Goal: Transaction & Acquisition: Purchase product/service

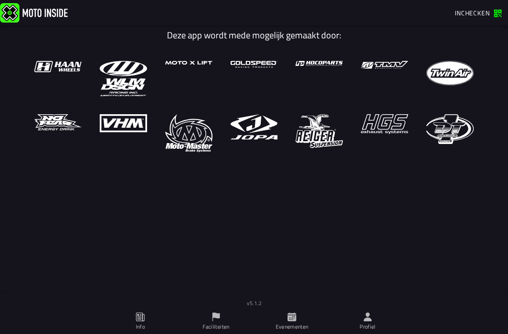
click at [364, 316] on icon at bounding box center [368, 317] width 10 height 10
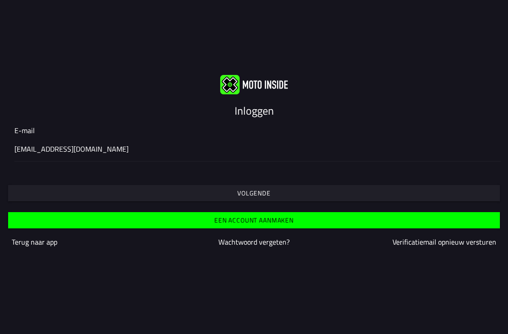
type input "didevanderwalle@icloud.com"
click at [214, 193] on span "Volgende" at bounding box center [253, 193] width 477 height 6
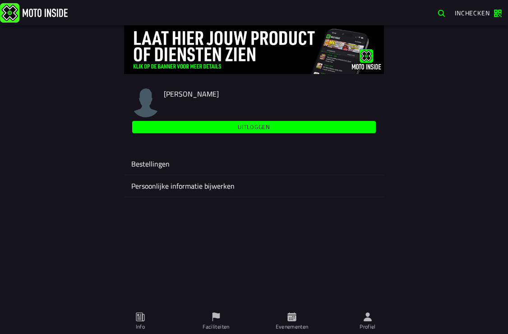
click at [296, 321] on icon at bounding box center [292, 317] width 10 height 10
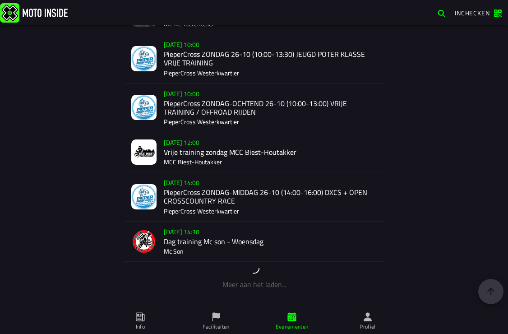
scroll to position [1115, 0]
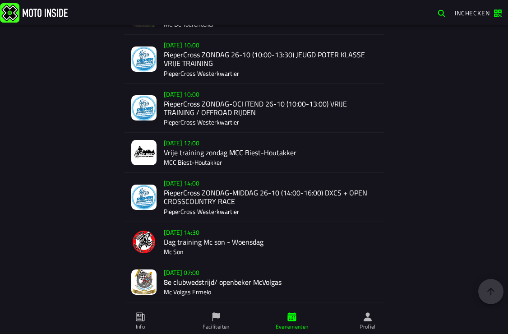
click at [135, 321] on icon at bounding box center [140, 317] width 10 height 10
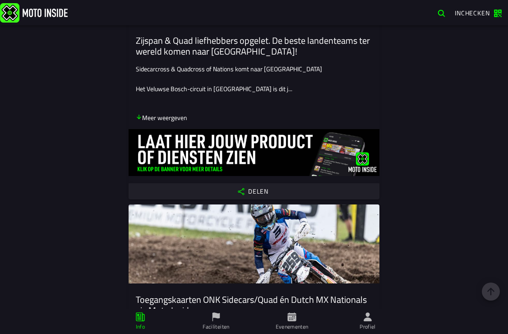
scroll to position [573, 0]
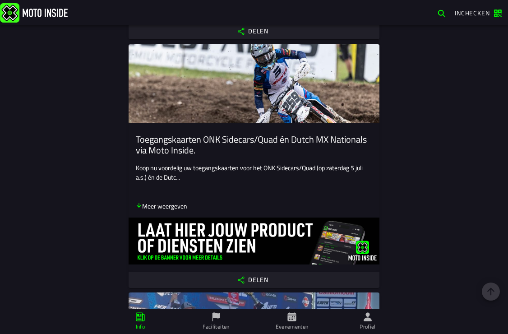
click at [218, 313] on icon at bounding box center [216, 316] width 8 height 9
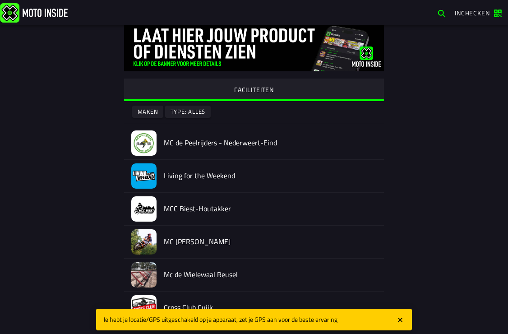
scroll to position [57, 0]
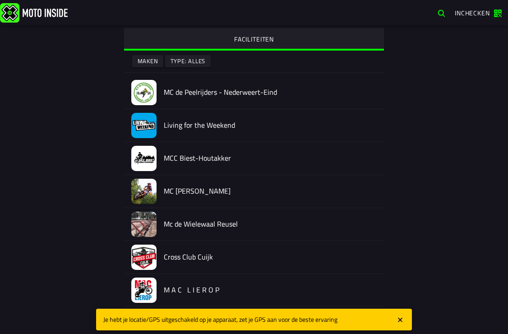
click at [442, 16] on span "button" at bounding box center [441, 13] width 9 height 9
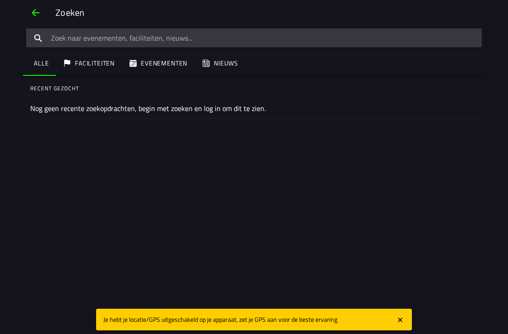
click at [188, 43] on input "search text" at bounding box center [253, 37] width 455 height 19
type input "M"
click at [37, 9] on span "back" at bounding box center [35, 13] width 11 height 22
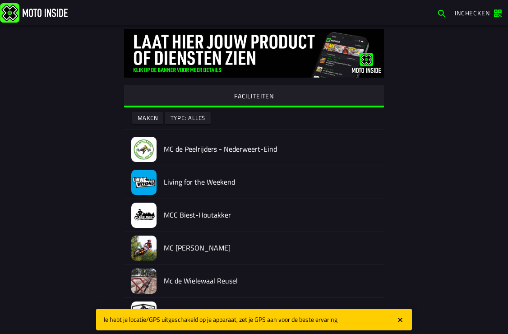
scroll to position [9, 0]
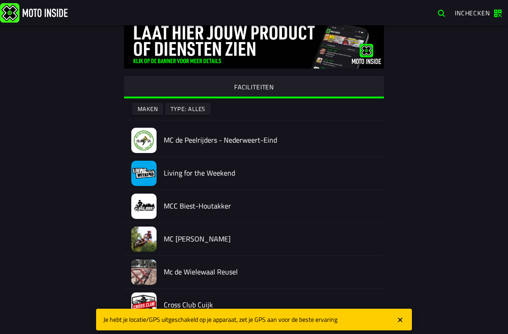
click at [252, 86] on ion-segment-button "FACILITEITEN" at bounding box center [254, 87] width 260 height 23
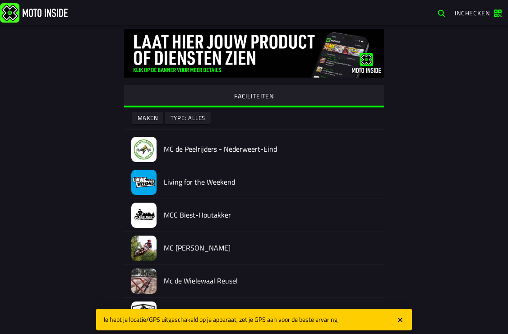
scroll to position [0, 0]
click at [348, 322] on div "Je hebt je locatie/GPS uitgeschakeld op je apparaat, zet je GPS aan voor de bes…" at bounding box center [243, 319] width 281 height 9
click at [397, 318] on icon "close" at bounding box center [400, 319] width 8 height 9
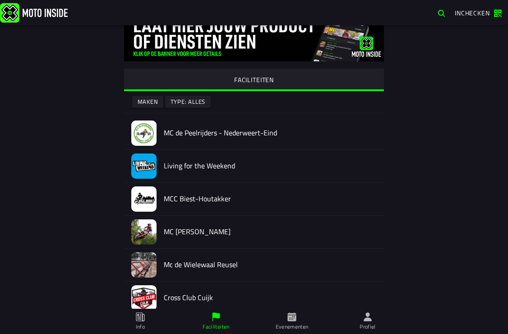
scroll to position [19, 0]
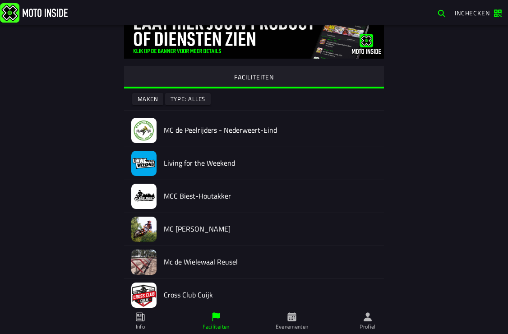
click at [294, 318] on icon at bounding box center [292, 317] width 10 height 10
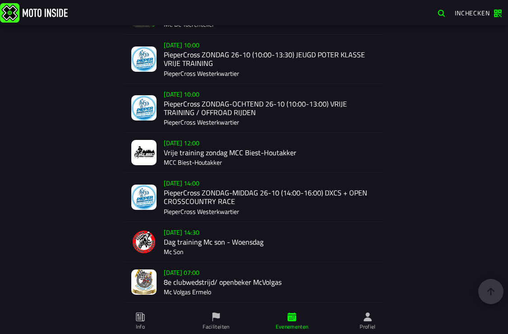
click at [149, 321] on span "Info" at bounding box center [140, 320] width 65 height 25
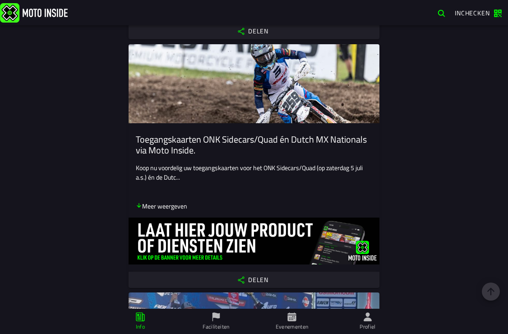
click at [371, 319] on icon at bounding box center [367, 316] width 8 height 9
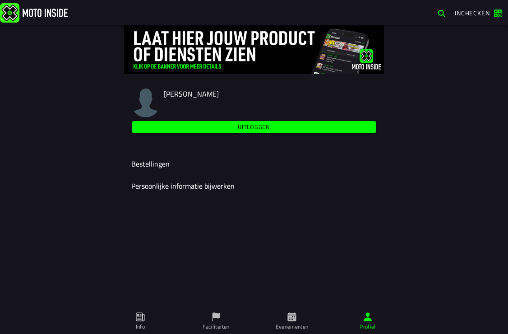
click at [472, 13] on span "Inchecken" at bounding box center [471, 12] width 35 height 9
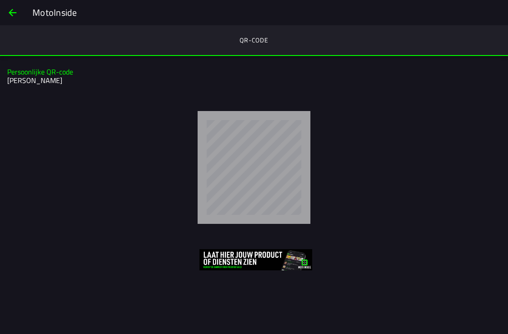
click at [28, 16] on ion-title "MotoInside" at bounding box center [265, 13] width 484 height 14
click at [12, 14] on span "back" at bounding box center [12, 13] width 11 height 22
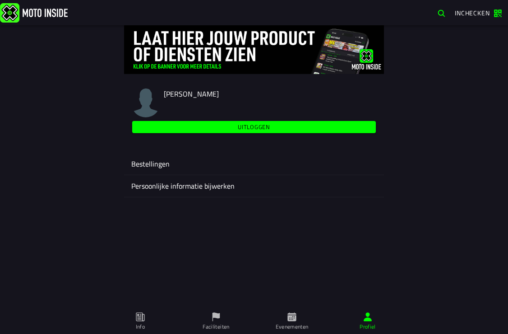
click at [299, 310] on span "Evenementen" at bounding box center [291, 320] width 65 height 25
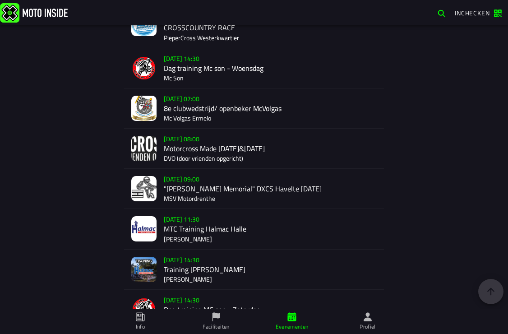
scroll to position [1384, 0]
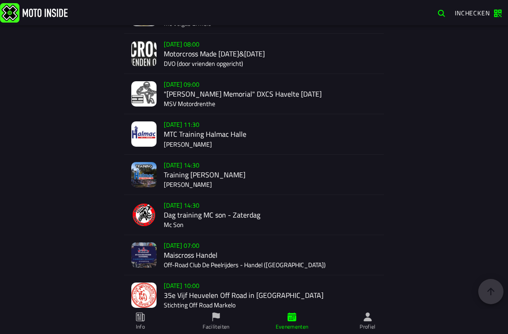
click at [307, 247] on div "Verkoop nog niet gestart Su 2 Nov - 07:00 Maiscross Handel Off-Road Club De Pee…" at bounding box center [270, 255] width 213 height 40
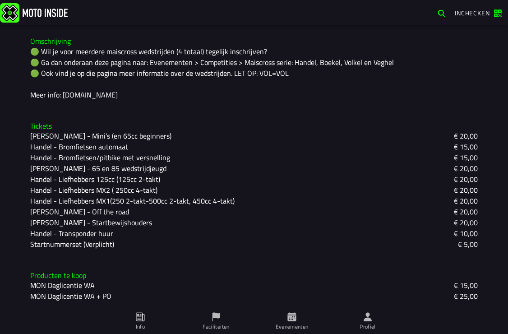
scroll to position [228, 0]
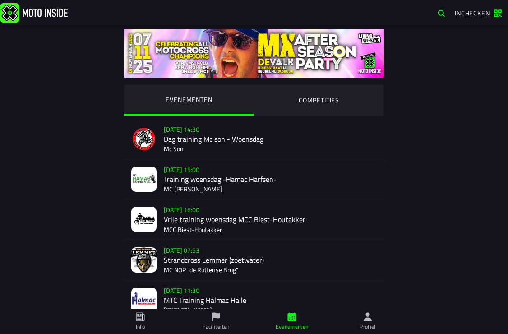
click at [331, 100] on ion-segment-button "COMPETITIES" at bounding box center [319, 100] width 130 height 31
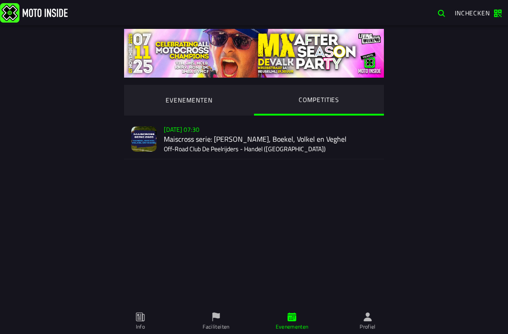
click at [337, 139] on div "Verkoop nog niet gestart Su 2 Nov - 07:30 Maiscross serie: Handel, Boekel, Volk…" at bounding box center [270, 139] width 213 height 40
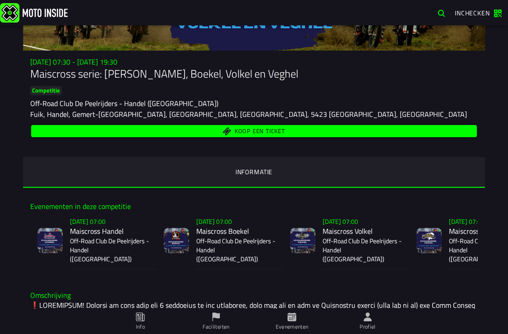
scroll to position [55, 0]
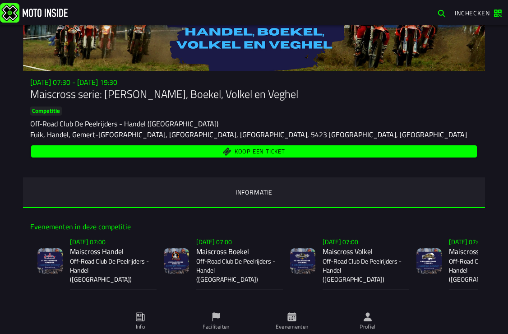
click at [257, 152] on span "Koop een ticket" at bounding box center [259, 151] width 50 height 6
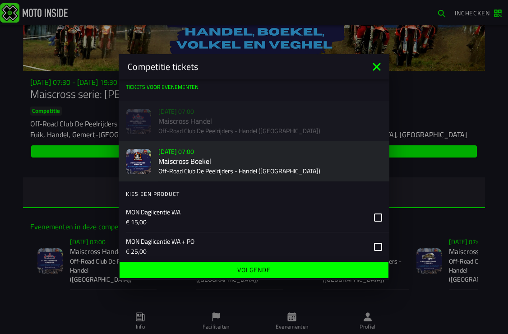
scroll to position [0, 0]
click at [252, 123] on div "Verkoop nog niet gestart Su 2 Nov - 07:00 Maiscross Handel Off-Road Club De Pee…" at bounding box center [254, 121] width 271 height 40
click at [271, 124] on div "Verkoop nog niet gestart Su 2 Nov - 07:00 Maiscross Handel Off-Road Club De Pee…" at bounding box center [254, 121] width 271 height 40
click at [376, 64] on icon at bounding box center [376, 67] width 14 height 14
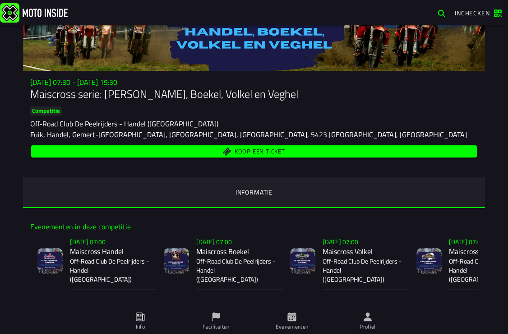
click at [303, 151] on span "Koop een ticket" at bounding box center [254, 151] width 435 height 9
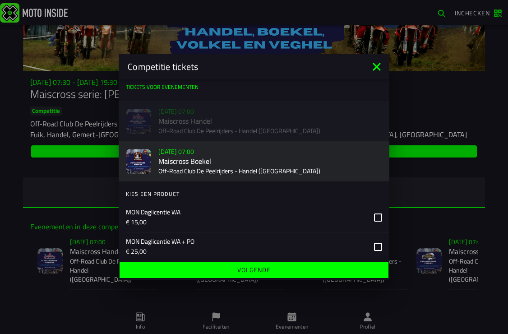
click at [292, 131] on div "Verkoop nog niet gestart Su 2 Nov - 07:00 Maiscross Handel Off-Road Club De Pee…" at bounding box center [254, 121] width 271 height 40
click at [292, 126] on div "Verkoop nog niet gestart Su 2 Nov - 07:00 Maiscross Handel Off-Road Club De Pee…" at bounding box center [254, 121] width 271 height 40
click at [240, 127] on div "Verkoop nog niet gestart Su 2 Nov - 07:00 Maiscross Handel Off-Road Club De Pee…" at bounding box center [254, 121] width 271 height 40
click at [216, 116] on div "Verkoop nog niet gestart Su 2 Nov - 07:00 Maiscross Handel Off-Road Club De Pee…" at bounding box center [254, 121] width 271 height 40
click at [381, 68] on icon at bounding box center [376, 67] width 14 height 14
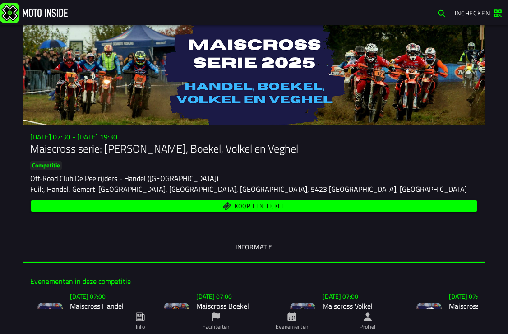
click at [328, 207] on span "Koop een ticket" at bounding box center [254, 206] width 435 height 9
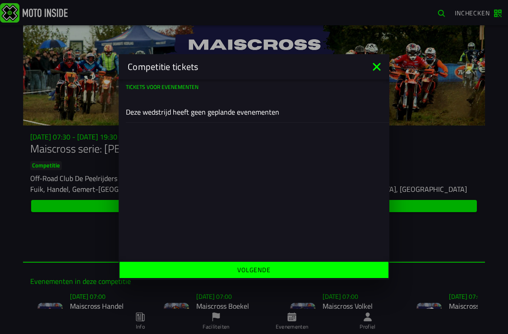
click at [285, 266] on span "Volgende" at bounding box center [253, 269] width 255 height 6
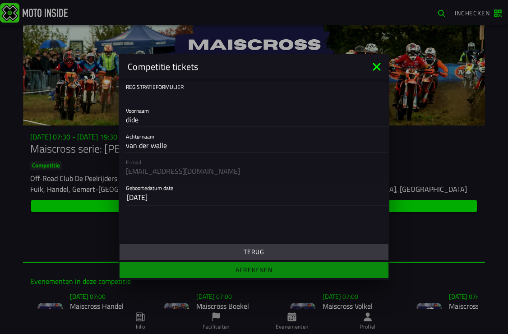
click at [374, 66] on icon at bounding box center [376, 67] width 14 height 14
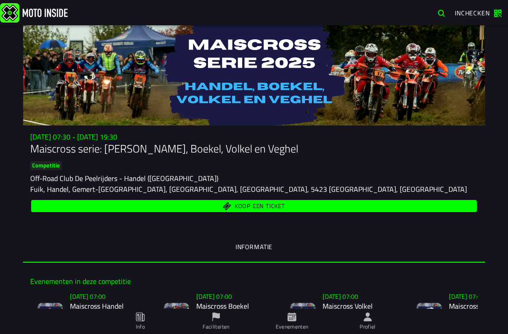
click at [309, 210] on span "Koop een ticket" at bounding box center [254, 206] width 435 height 9
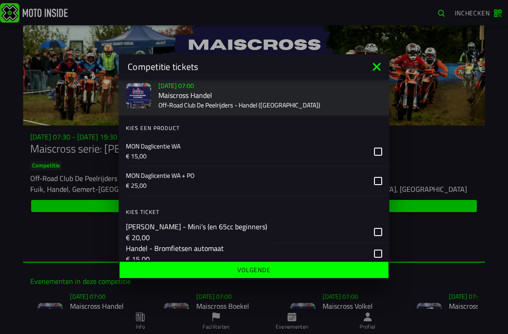
scroll to position [25, 0]
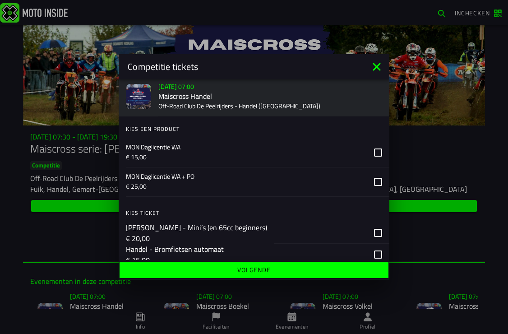
click at [338, 152] on p "€ 15,00" at bounding box center [246, 156] width 241 height 9
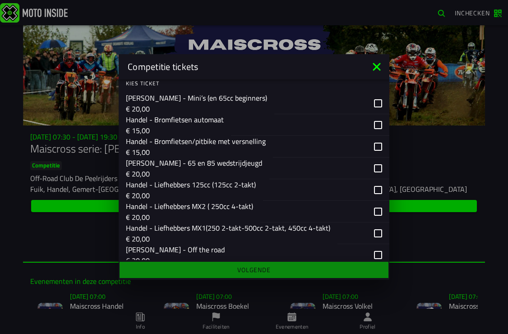
scroll to position [152, 0]
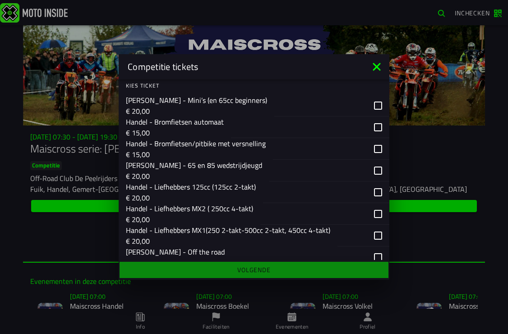
click at [291, 151] on div "button" at bounding box center [320, 148] width 94 height 21
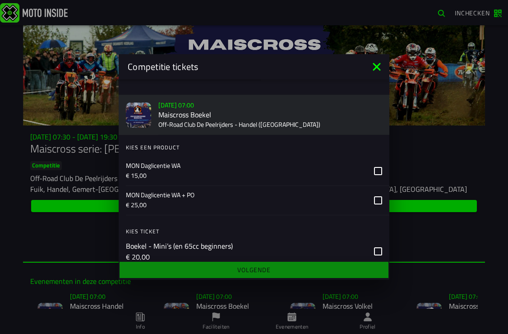
scroll to position [422, 0]
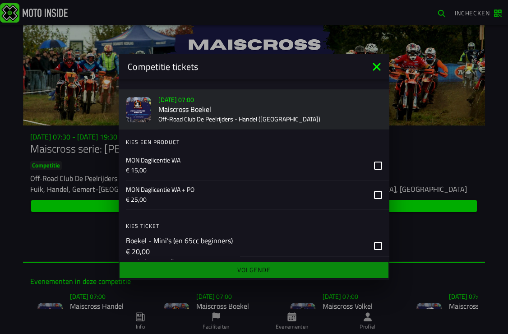
click at [226, 170] on p "€ 15,00" at bounding box center [246, 169] width 241 height 9
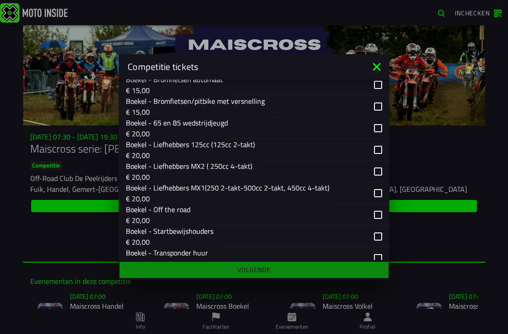
scroll to position [605, 0]
click at [238, 106] on p "Boekel - Bromfietsen/pitbike met versnelling" at bounding box center [195, 100] width 139 height 11
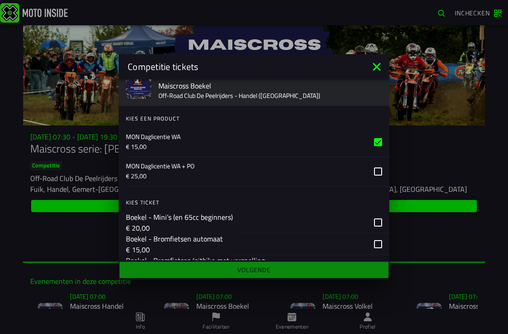
scroll to position [445, 0]
click at [270, 140] on p "MON Daglicentie WA" at bounding box center [246, 136] width 241 height 9
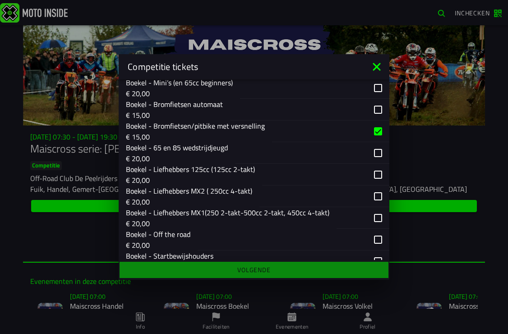
scroll to position [599, 0]
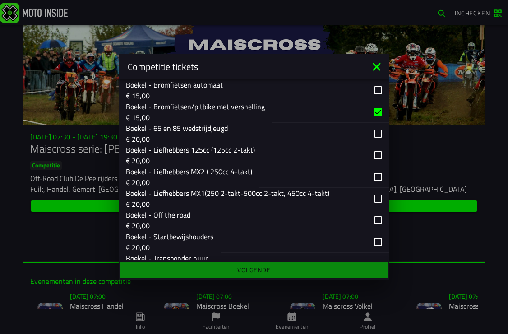
click at [259, 110] on p "Boekel - Bromfietsen/pitbike met versnelling" at bounding box center [195, 106] width 139 height 11
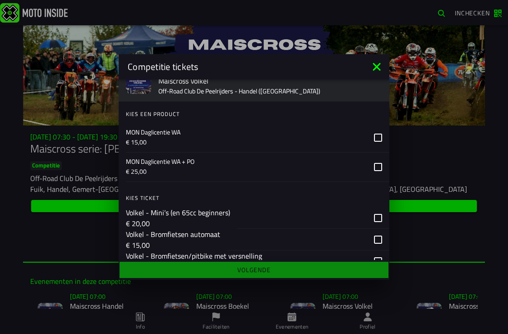
scroll to position [829, 0]
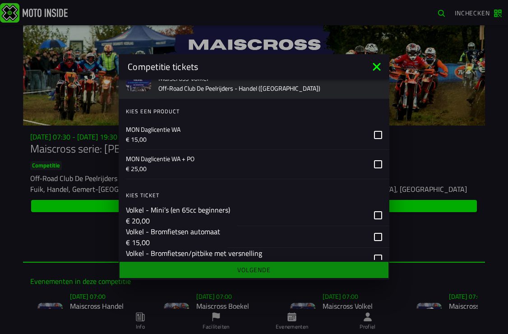
click at [324, 131] on p "MON Daglicentie WA" at bounding box center [246, 129] width 241 height 9
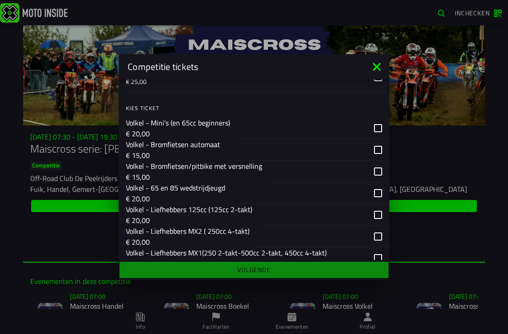
scroll to position [918, 0]
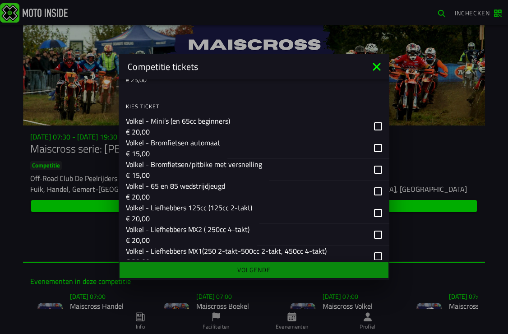
click at [299, 170] on div "button" at bounding box center [317, 169] width 97 height 21
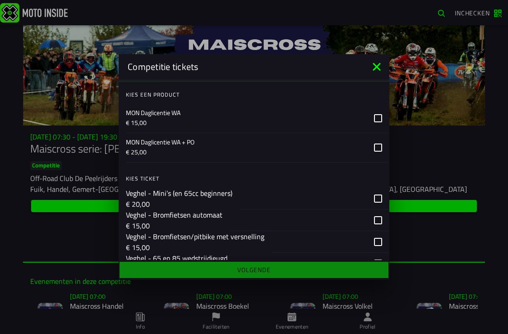
scroll to position [1225, 0]
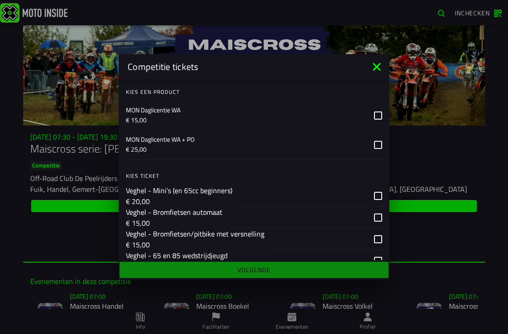
click at [248, 123] on p "€ 15,00" at bounding box center [246, 119] width 241 height 9
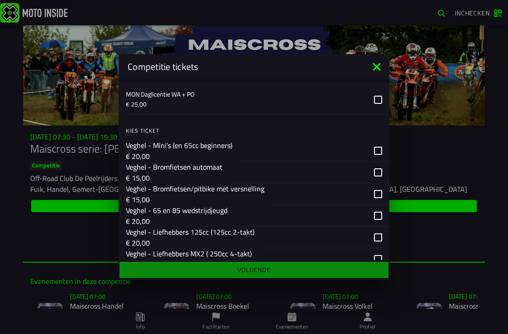
scroll to position [1271, 0]
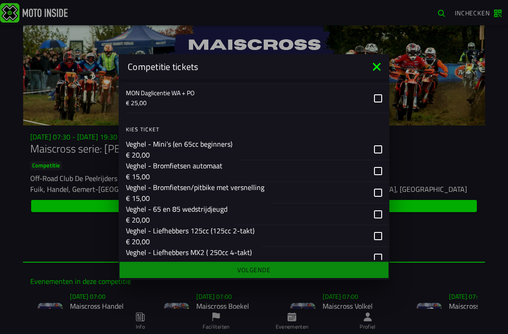
click at [267, 192] on button "Veghel - Bromfietsen/pitbike met versnelling € 15,00" at bounding box center [254, 193] width 271 height 22
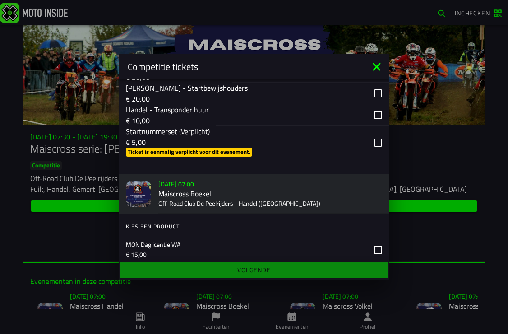
scroll to position [333, 0]
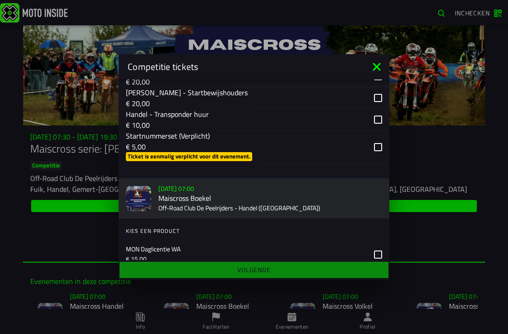
click at [326, 146] on div "button" at bounding box center [314, 146] width 106 height 33
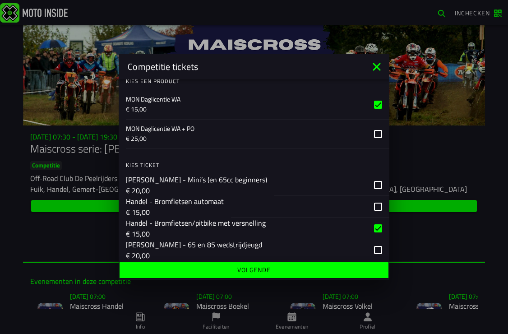
scroll to position [83, 0]
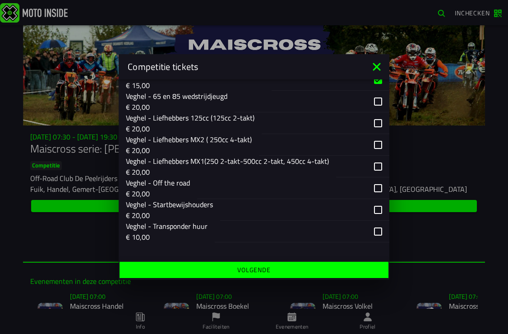
click at [326, 276] on button "Volgende" at bounding box center [253, 270] width 269 height 16
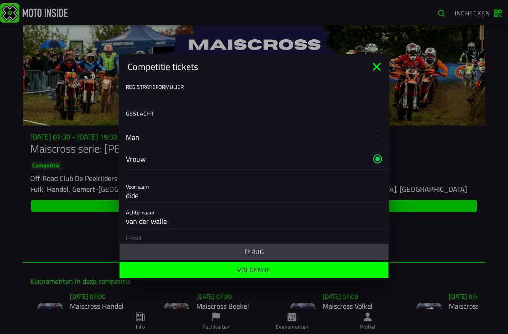
scroll to position [0, 0]
click at [281, 252] on span "Terug" at bounding box center [253, 251] width 255 height 6
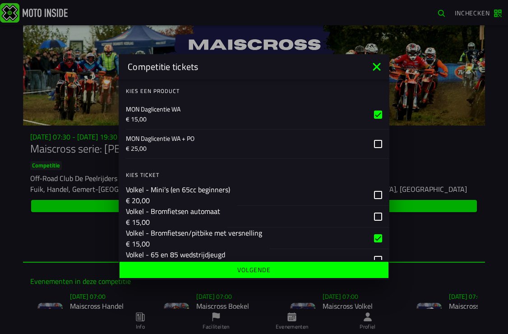
scroll to position [890, 0]
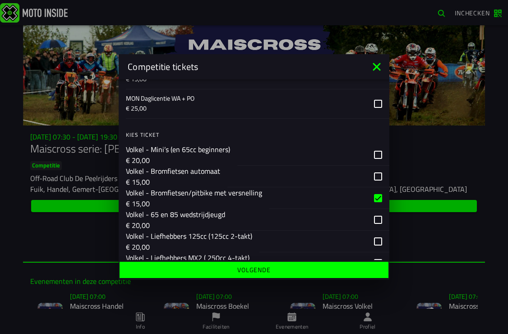
click at [326, 272] on span "Volgende" at bounding box center [253, 269] width 255 height 6
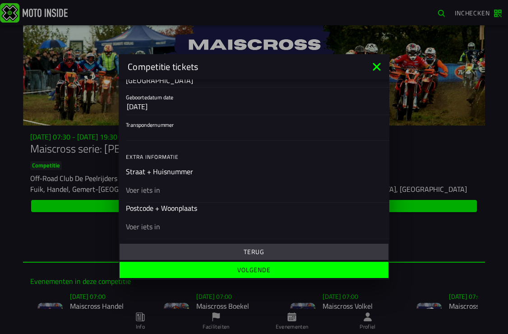
scroll to position [218, 0]
type input "0646390755"
click at [169, 169] on ion-input "Straat + Huisnummer" at bounding box center [254, 183] width 256 height 36
click at [190, 172] on ion-input "Straat + Huisnummer" at bounding box center [254, 183] width 256 height 36
click at [176, 188] on input "text" at bounding box center [254, 189] width 256 height 11
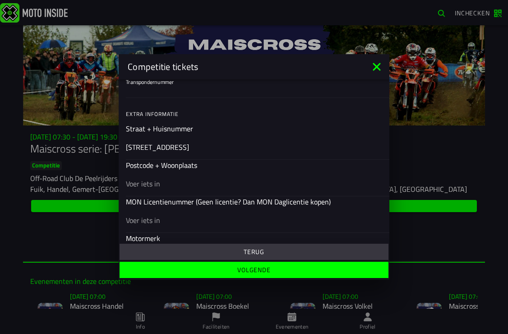
scroll to position [263, 0]
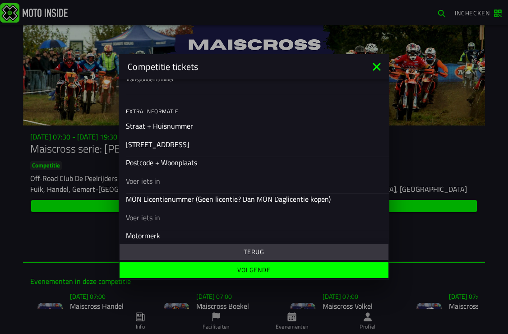
type input "zandstraat 4"
click at [157, 183] on input "text" at bounding box center [254, 180] width 256 height 11
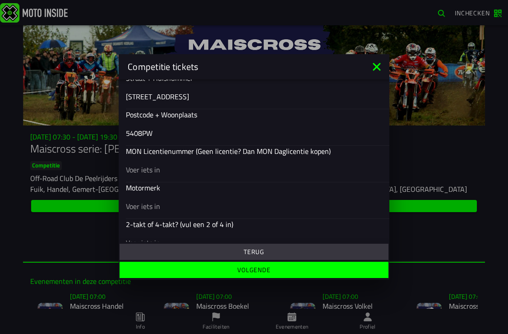
scroll to position [319, 0]
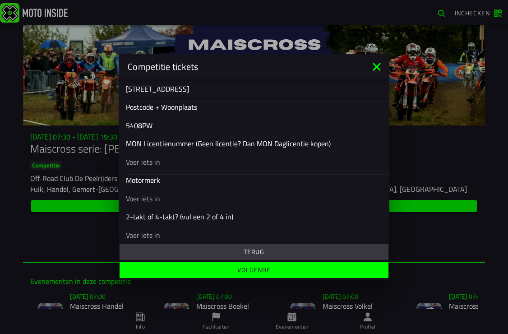
type input "5408PW"
click at [146, 165] on input "text" at bounding box center [254, 161] width 256 height 11
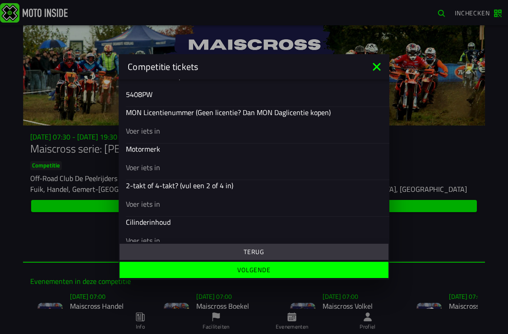
scroll to position [349, 0]
click at [168, 172] on input "text" at bounding box center [254, 168] width 256 height 11
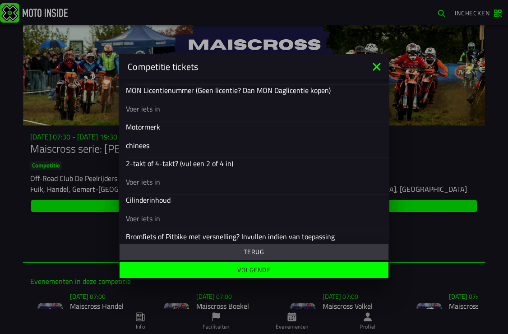
type input "chinees"
click at [202, 182] on input "text" at bounding box center [254, 181] width 256 height 11
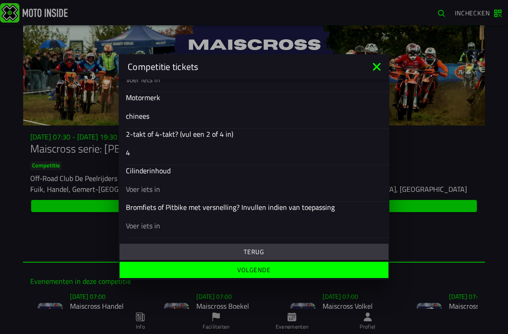
scroll to position [401, 0]
type input "4"
click at [207, 197] on div at bounding box center [254, 188] width 256 height 25
click at [207, 194] on input "text" at bounding box center [254, 189] width 256 height 11
type input "125"
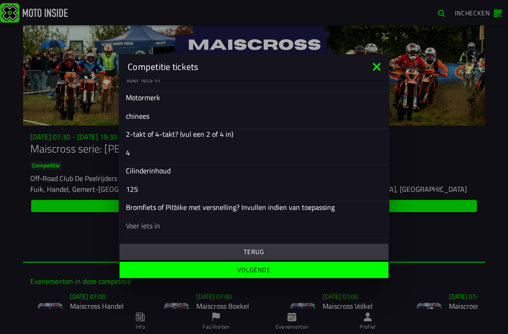
click at [214, 224] on input "text" at bounding box center [254, 225] width 256 height 11
type input "pitbike"
click at [284, 271] on span "Volgende" at bounding box center [253, 269] width 255 height 6
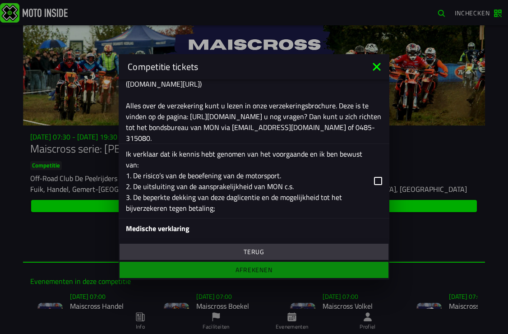
click at [382, 173] on div "Ik verklaar dat ik kennis hebt genomen van het voorgaande en ik ben bewust van:…" at bounding box center [257, 181] width 263 height 74
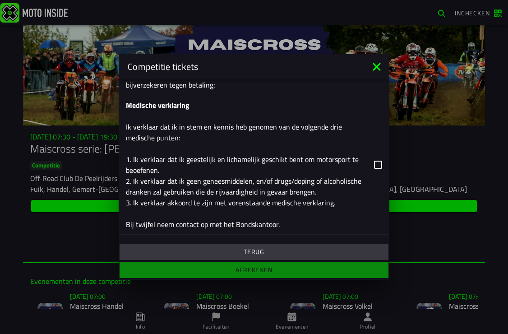
scroll to position [543, 0]
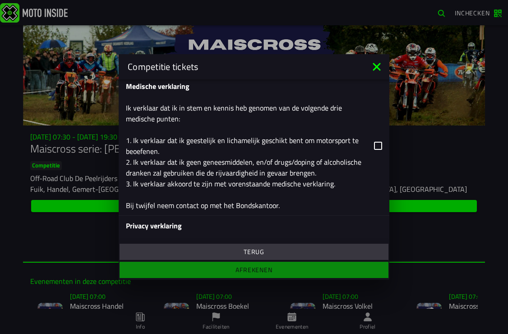
click at [378, 142] on icon at bounding box center [378, 146] width 8 height 8
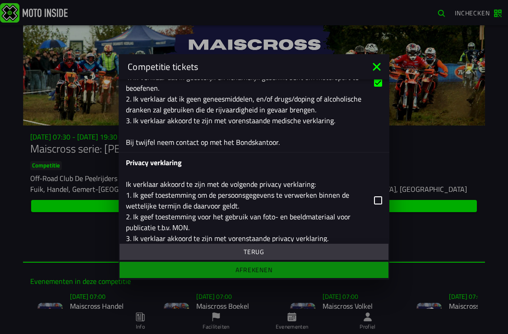
scroll to position [606, 0]
click at [349, 215] on div "Privacy verklaring Ik verklaar akkoord te zijn met de volgende privacy verklari…" at bounding box center [246, 200] width 241 height 87
click at [0, 0] on input "Privacy verklaring Ik verklaar akkoord te zijn met de volgende privacy verklari…" at bounding box center [0, 0] width 0 height 0
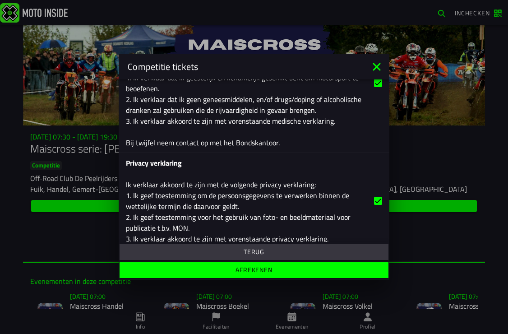
click at [273, 271] on span "Afrekenen" at bounding box center [253, 269] width 255 height 6
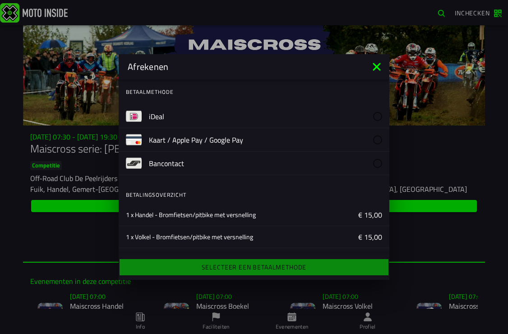
click at [237, 124] on label "iDeal" at bounding box center [265, 116] width 233 height 23
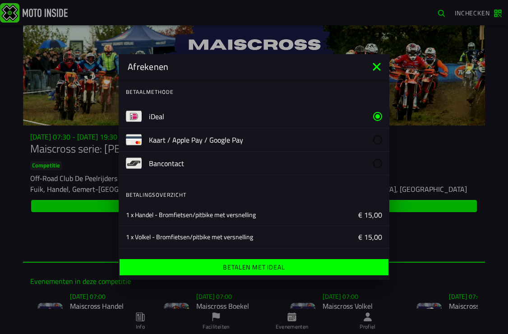
click at [269, 270] on ion-label "Betalen met iDeal" at bounding box center [254, 267] width 62 height 6
